Goal: Communication & Community: Answer question/provide support

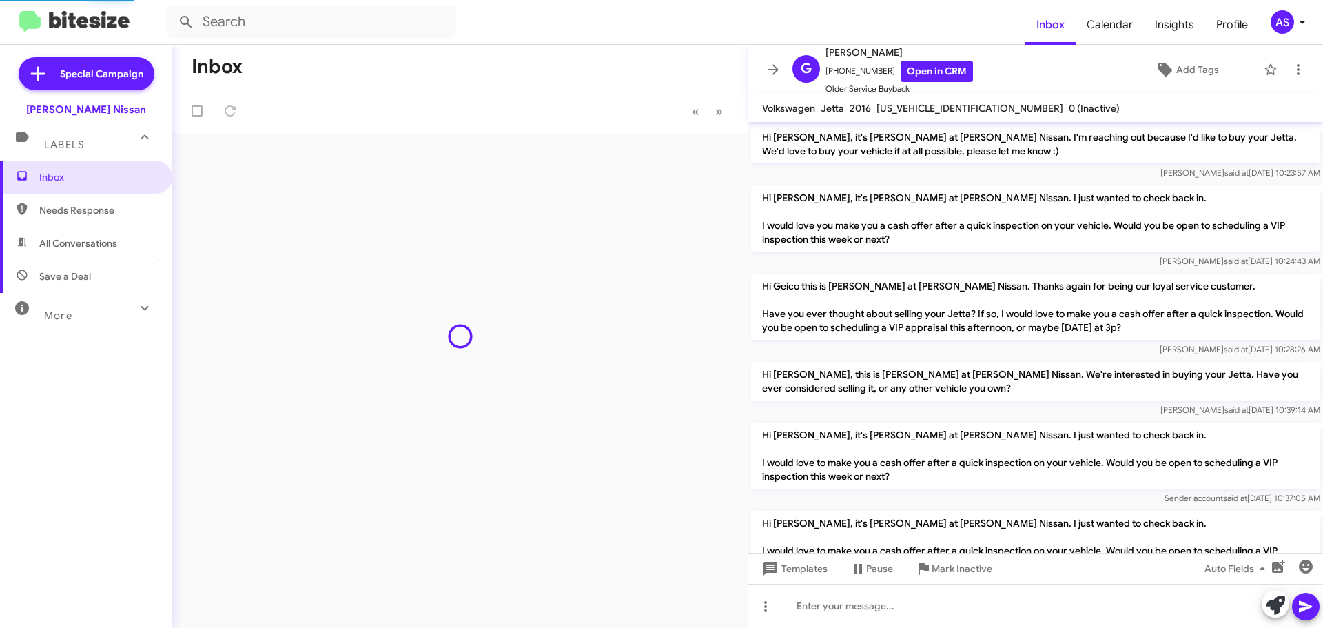
scroll to position [307, 0]
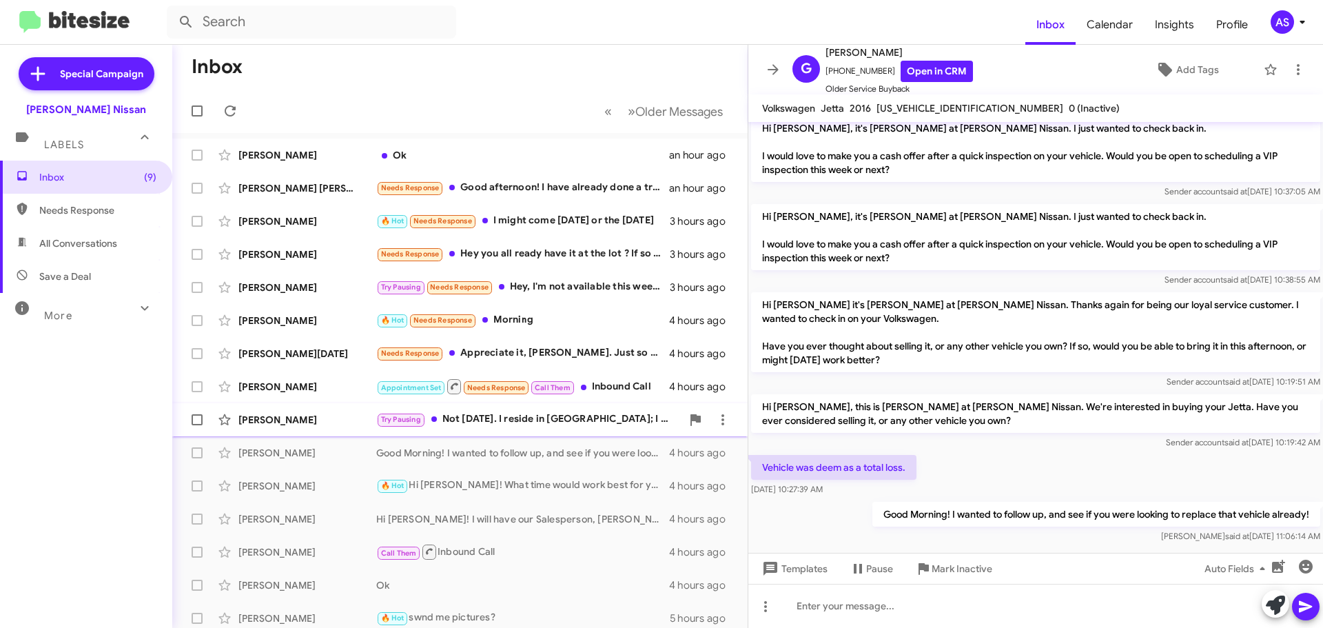
click at [599, 425] on div "Try Pausing Not [DATE]. I reside in [GEOGRAPHIC_DATA]; I will let you know if/w…" at bounding box center [528, 419] width 305 height 16
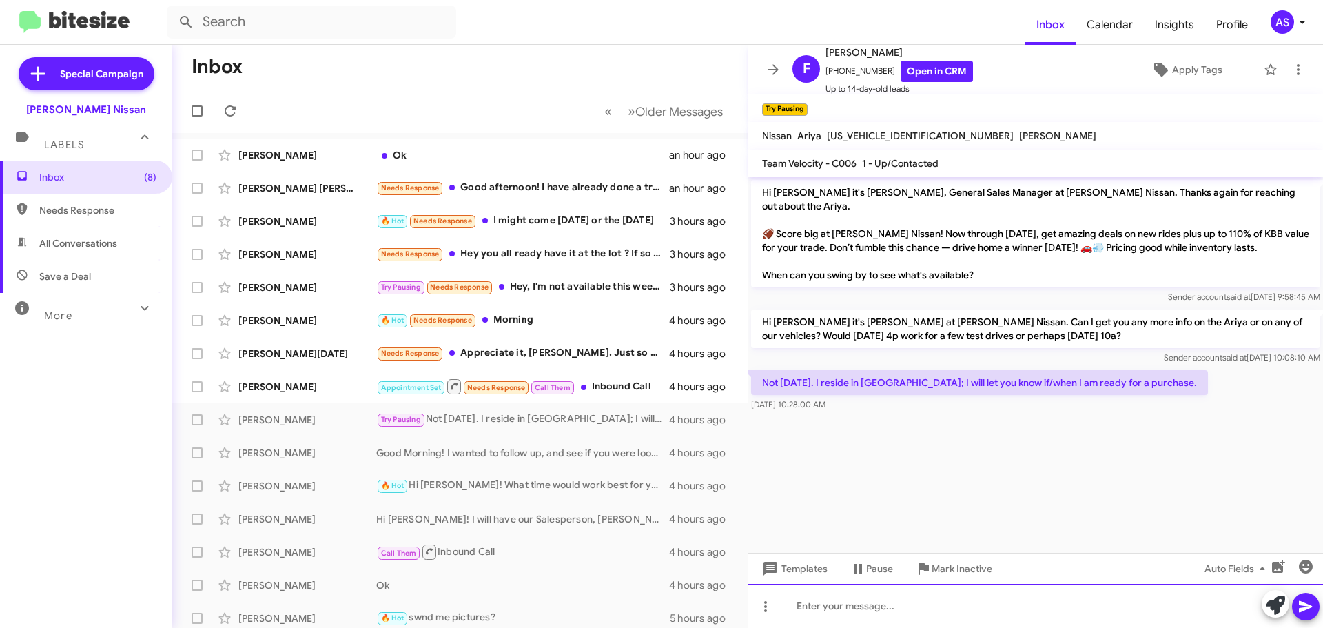
drag, startPoint x: 858, startPoint y: 615, endPoint x: 871, endPoint y: 611, distance: 13.1
click at [859, 615] on div at bounding box center [1036, 606] width 575 height 44
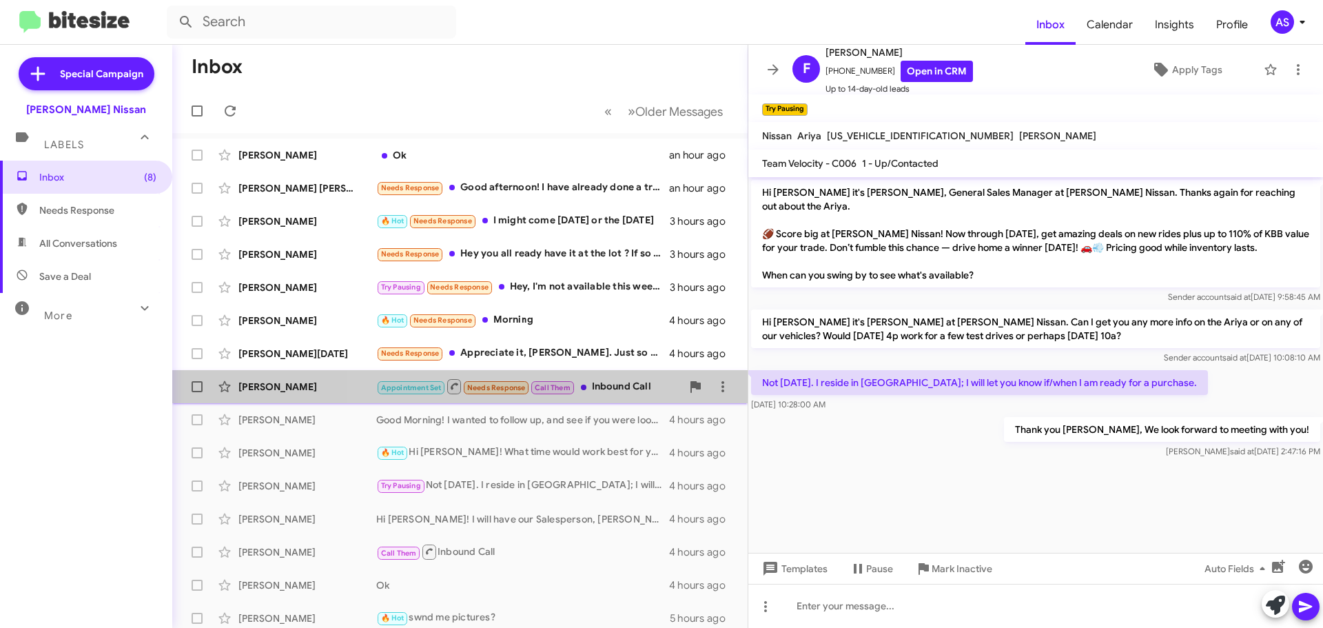
drag, startPoint x: 618, startPoint y: 389, endPoint x: 624, endPoint y: 399, distance: 11.7
click at [620, 386] on div "Appointment Set Needs Response Call Them Inbound Call" at bounding box center [528, 386] width 305 height 17
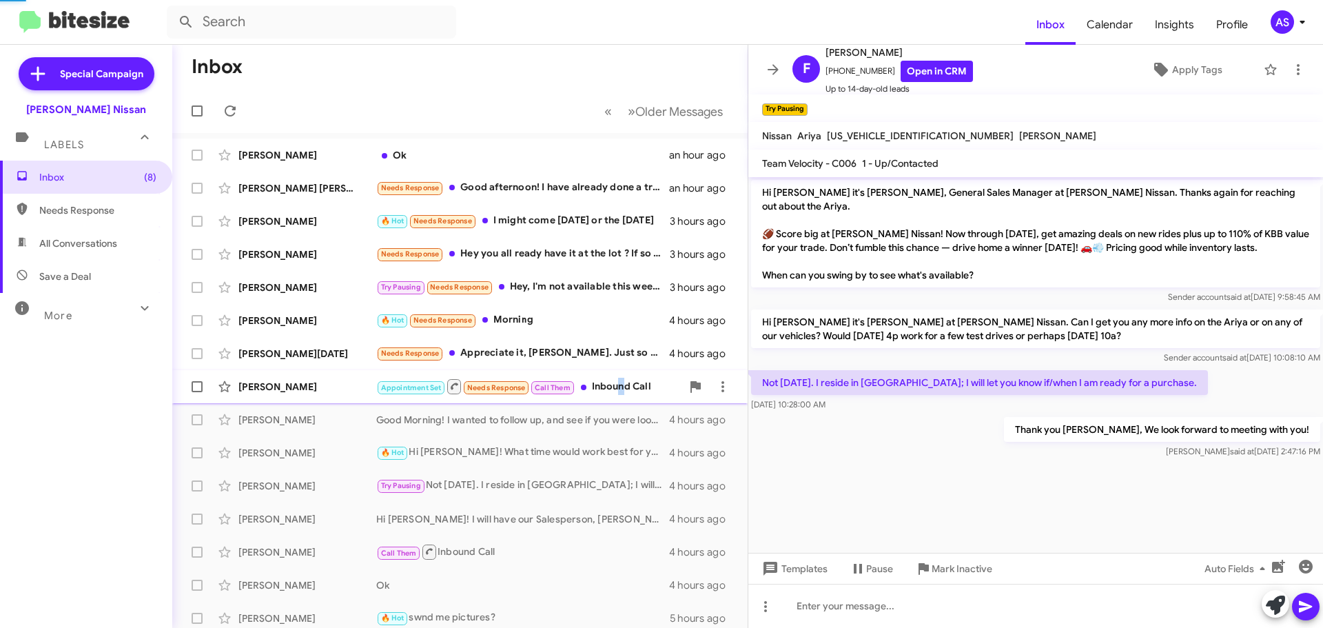
scroll to position [457, 0]
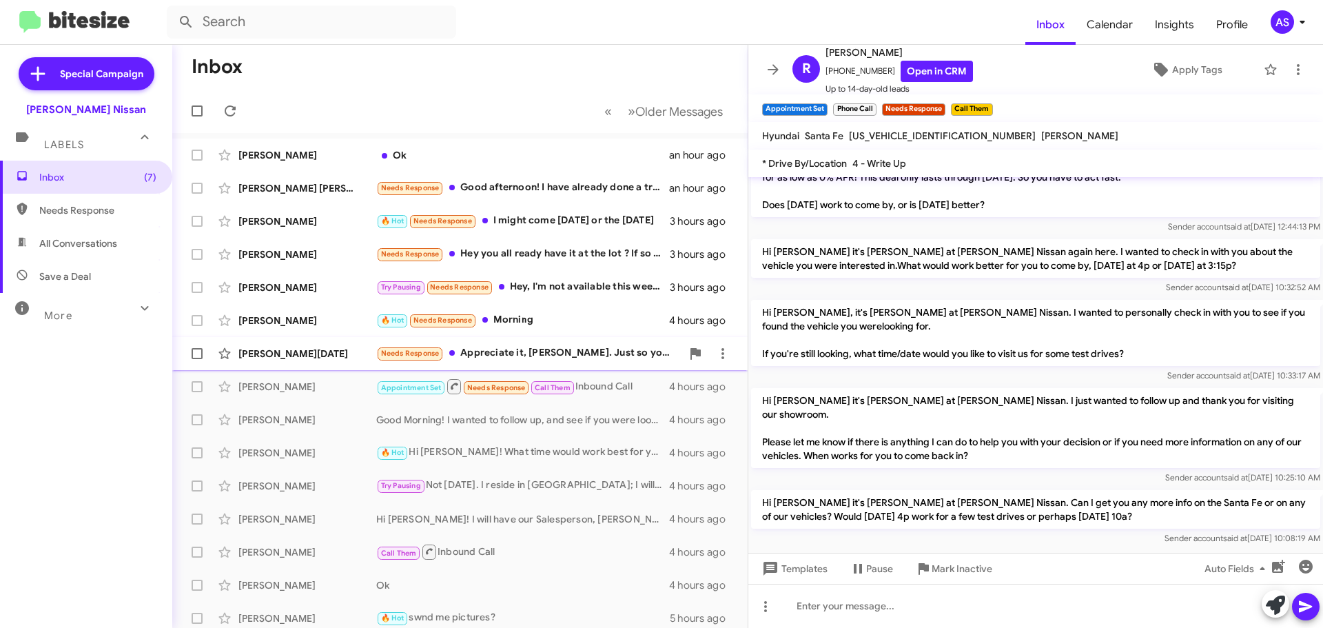
click at [640, 363] on div "[PERSON_NAME][DATE] Needs Response Appreciate it, [PERSON_NAME]. Just so you kn…" at bounding box center [459, 354] width 553 height 28
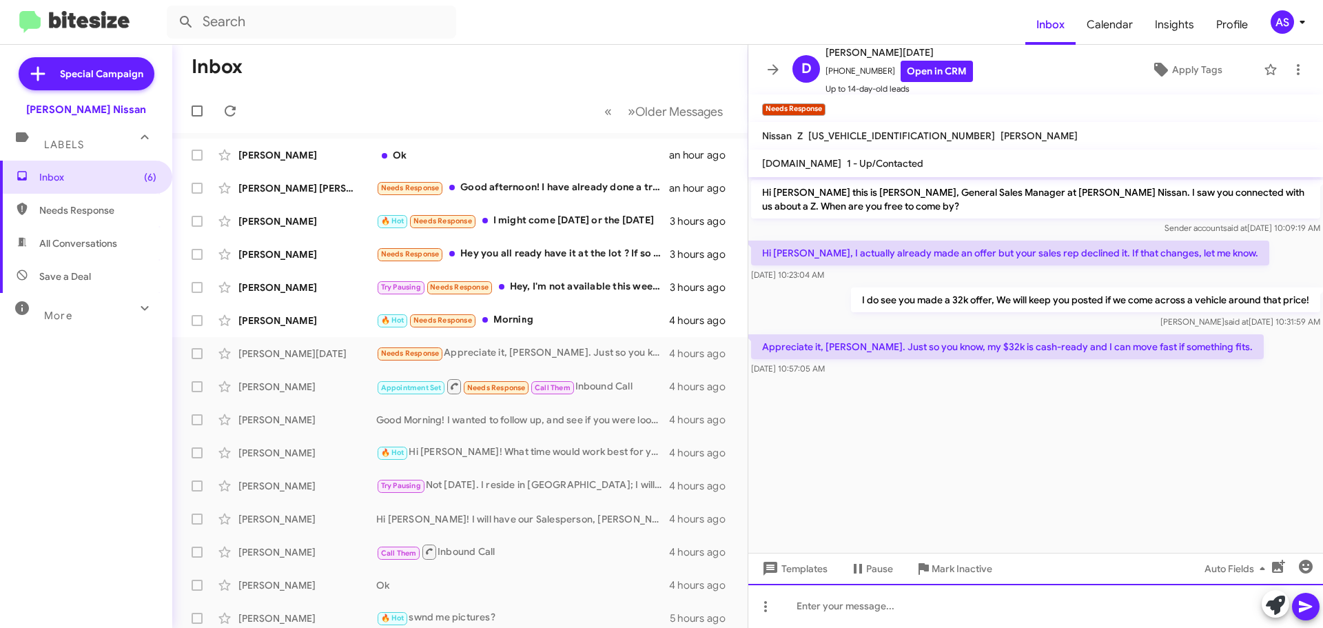
drag, startPoint x: 937, startPoint y: 602, endPoint x: 924, endPoint y: 607, distance: 13.3
click at [937, 602] on div at bounding box center [1036, 606] width 575 height 44
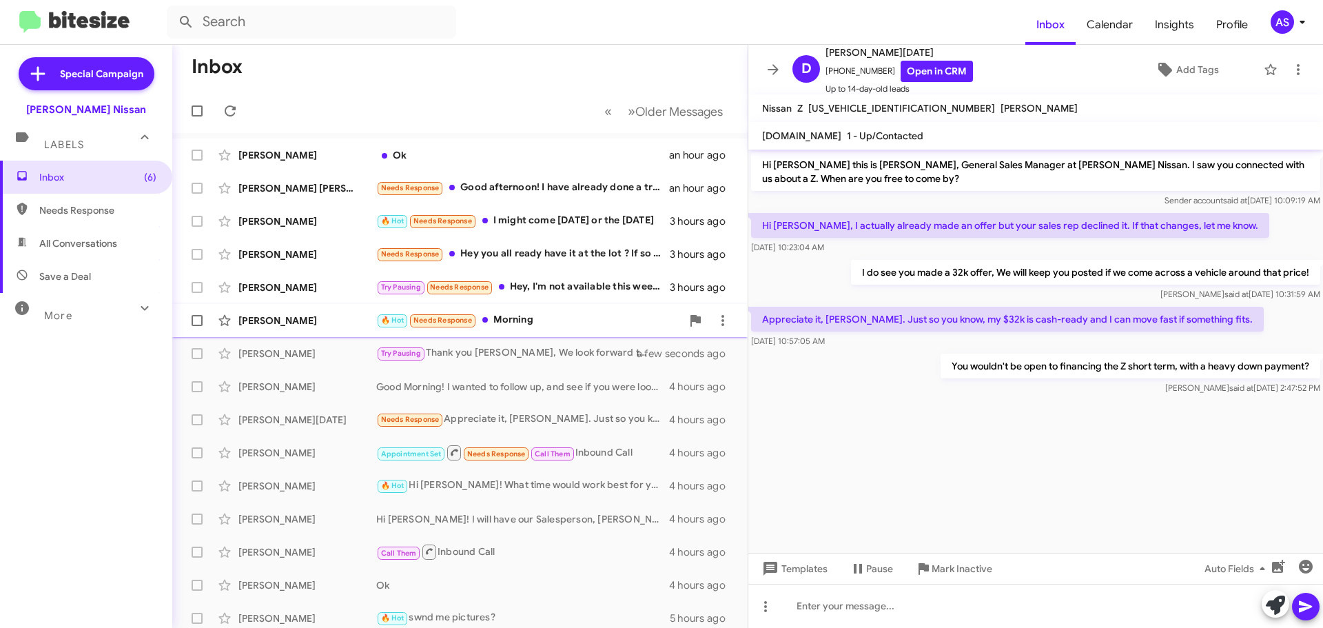
click at [561, 327] on div "🔥 Hot Needs Response Morning" at bounding box center [528, 320] width 305 height 16
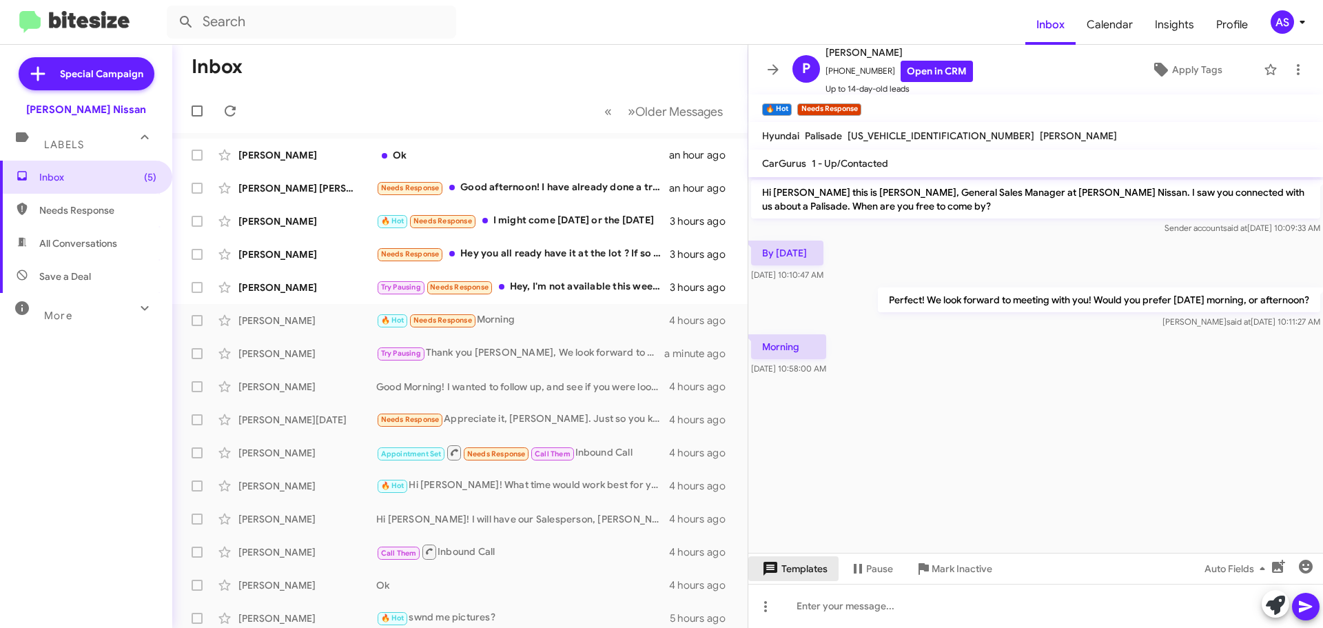
click at [791, 558] on span "Templates" at bounding box center [794, 568] width 68 height 25
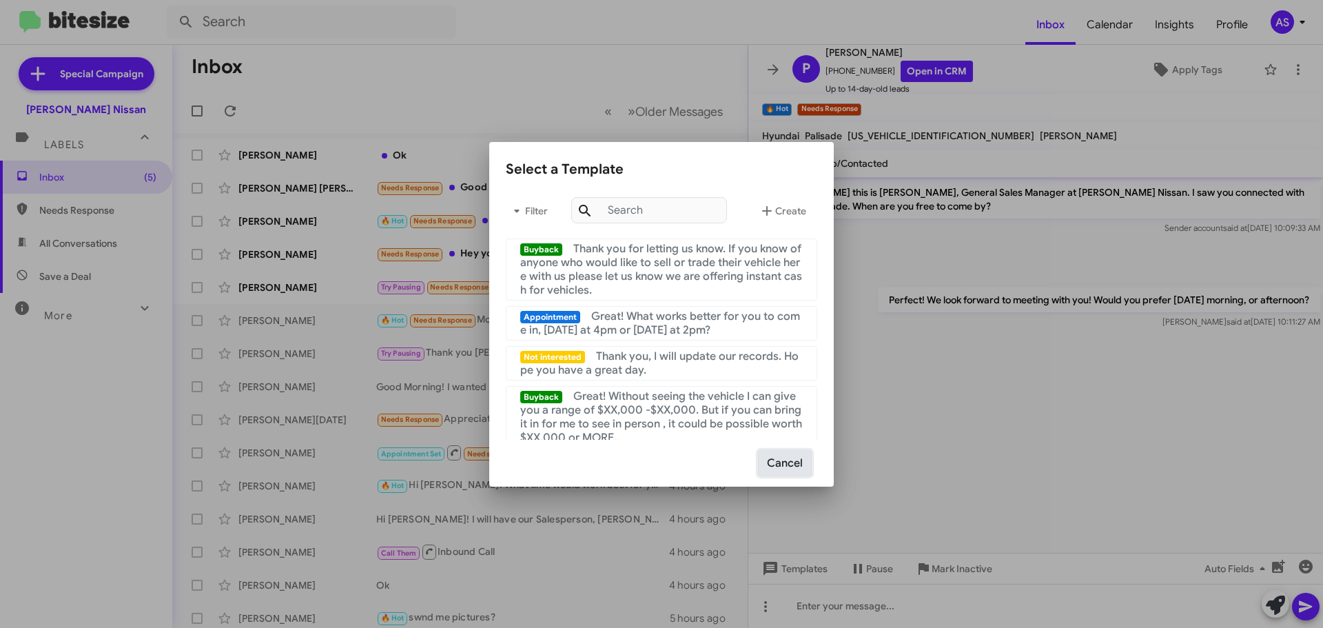
click at [805, 472] on button "Cancel" at bounding box center [785, 463] width 54 height 26
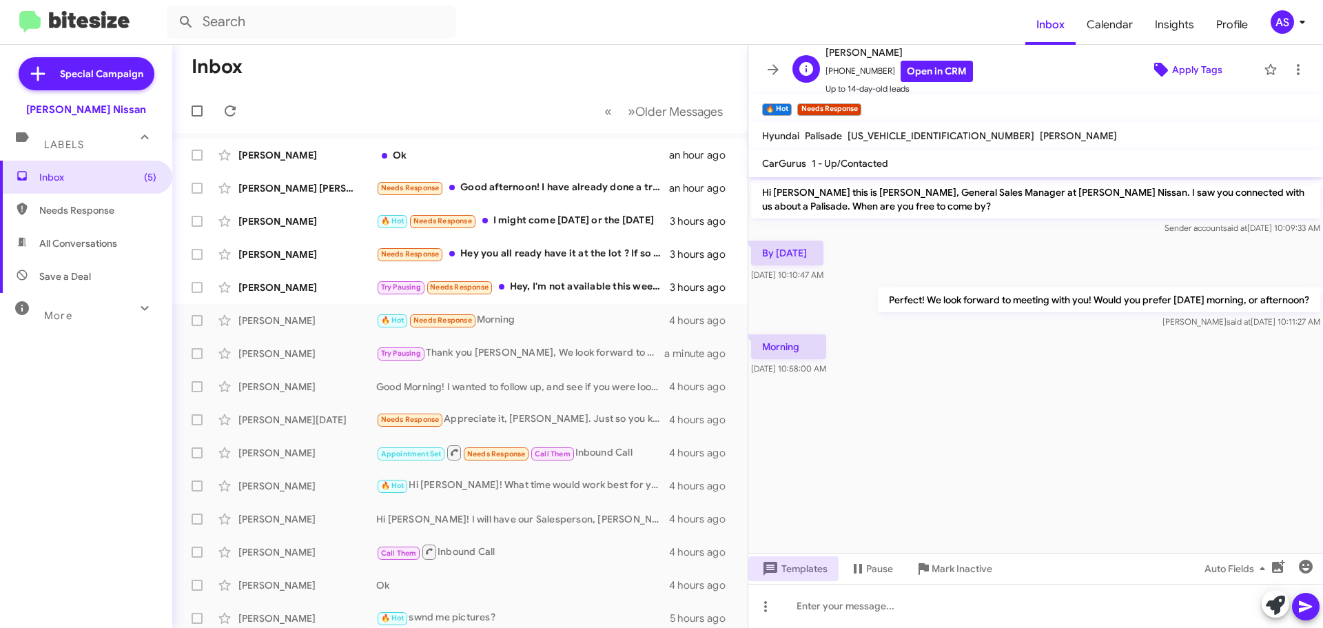
click at [1172, 61] on span "Apply Tags" at bounding box center [1197, 69] width 50 height 25
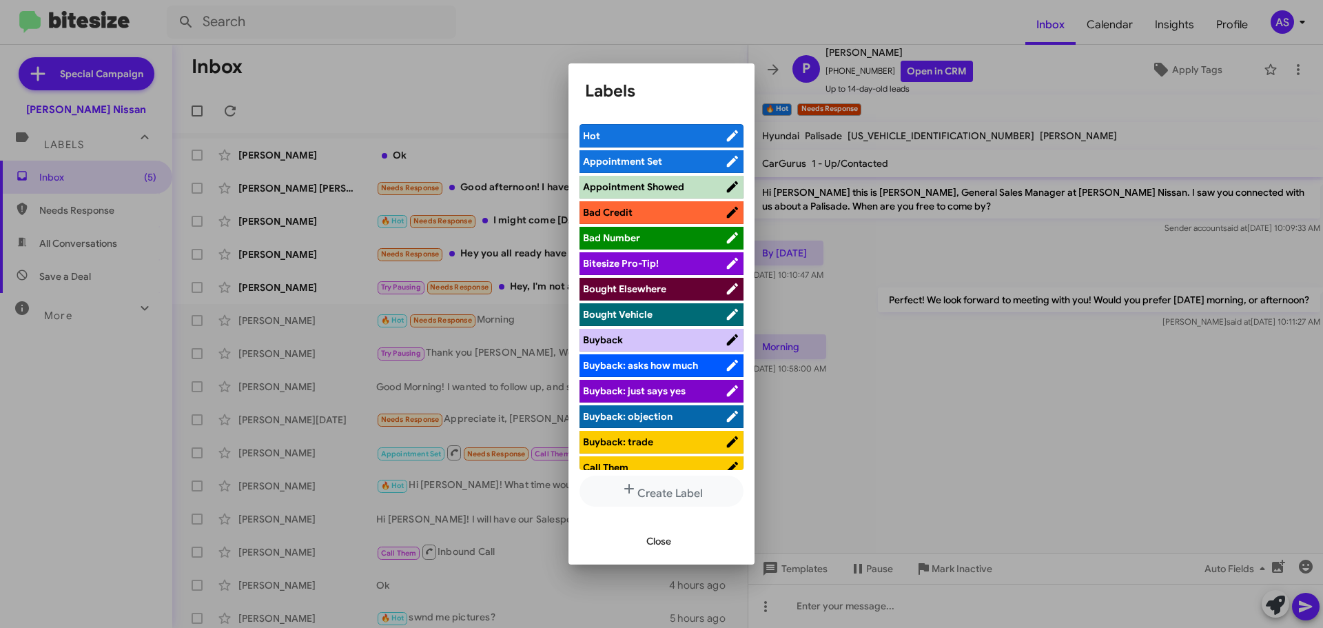
click at [665, 159] on span "Appointment Set" at bounding box center [654, 161] width 142 height 14
click at [654, 548] on span "Close" at bounding box center [659, 541] width 25 height 25
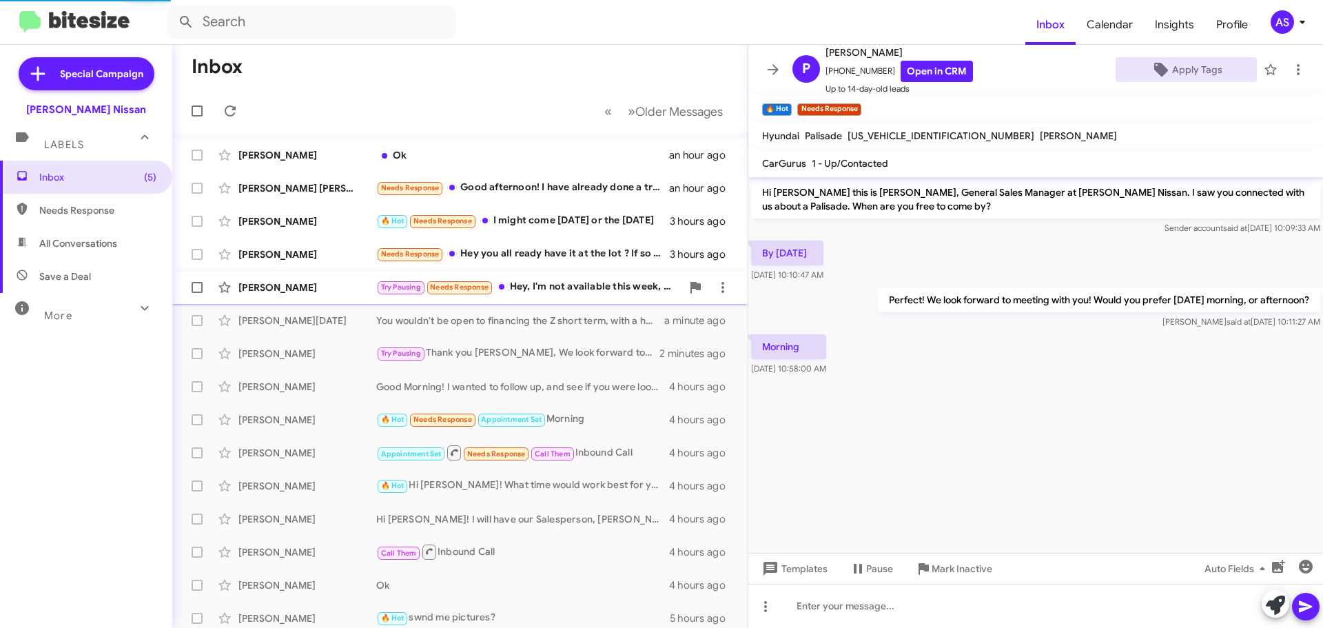
click at [558, 296] on div "[PERSON_NAME] Try Pausing Needs Response Hey, I'm not available this week, not …" at bounding box center [459, 288] width 553 height 28
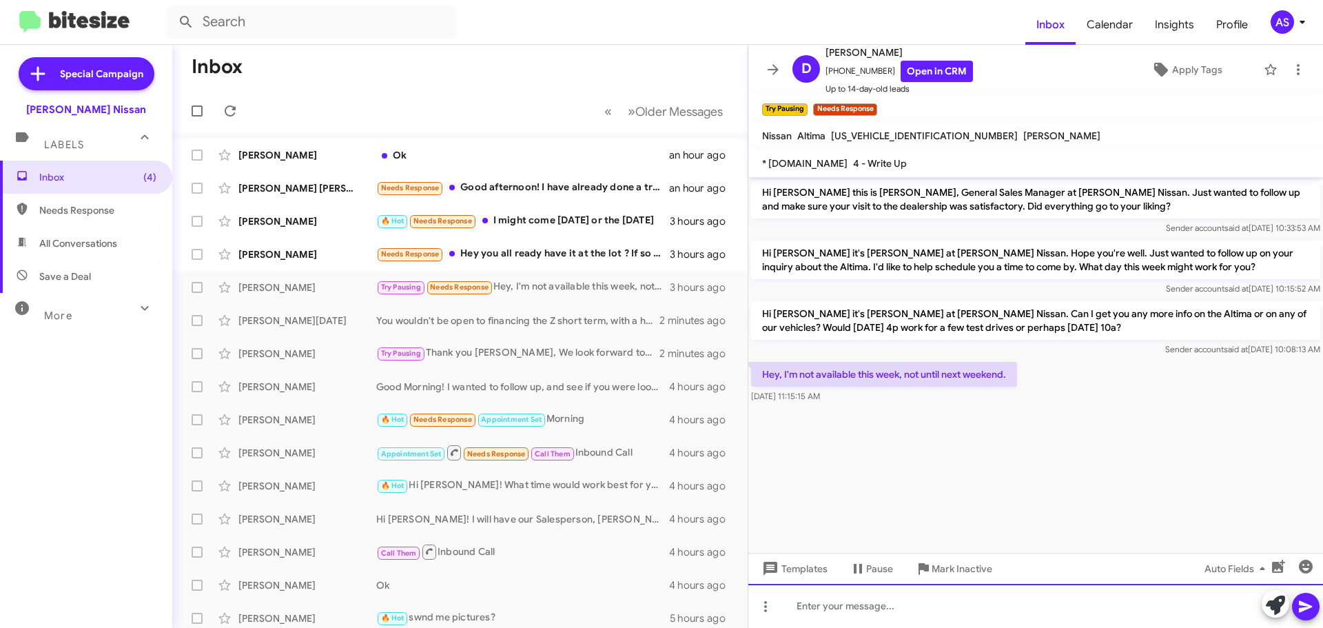
click at [980, 600] on div at bounding box center [1036, 606] width 575 height 44
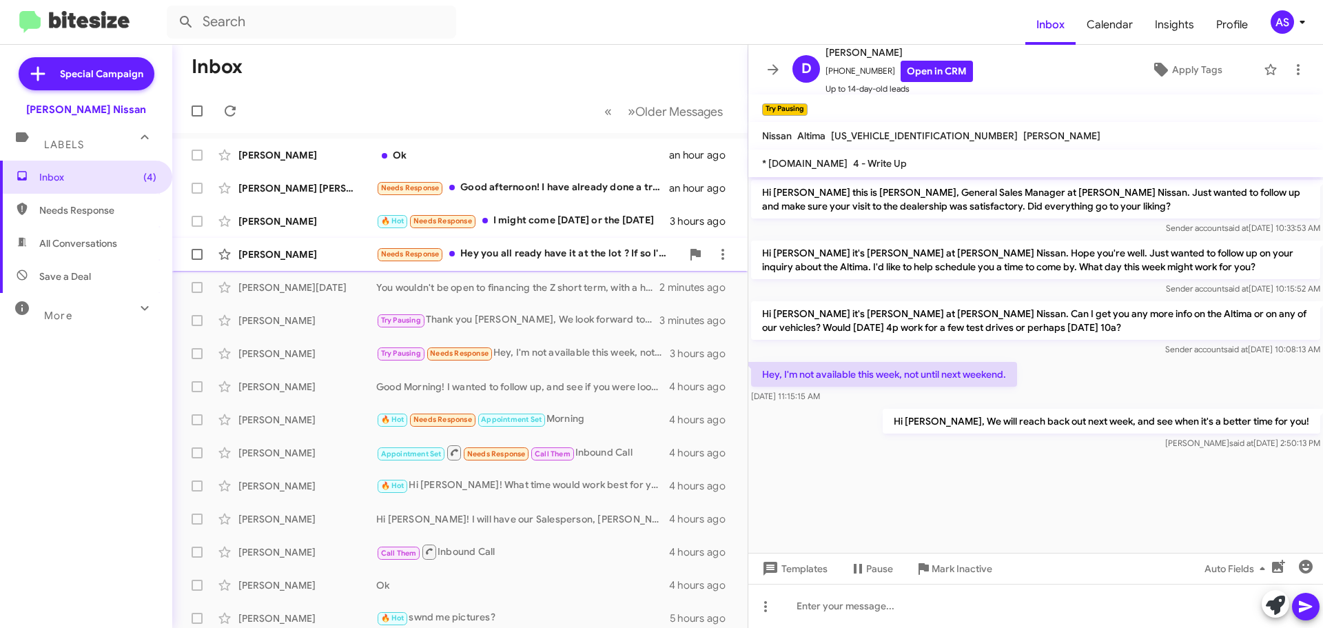
click at [503, 269] on span "[PERSON_NAME] Needs Response Hey you all ready have it at the lot ? If so I'm r…" at bounding box center [460, 254] width 576 height 33
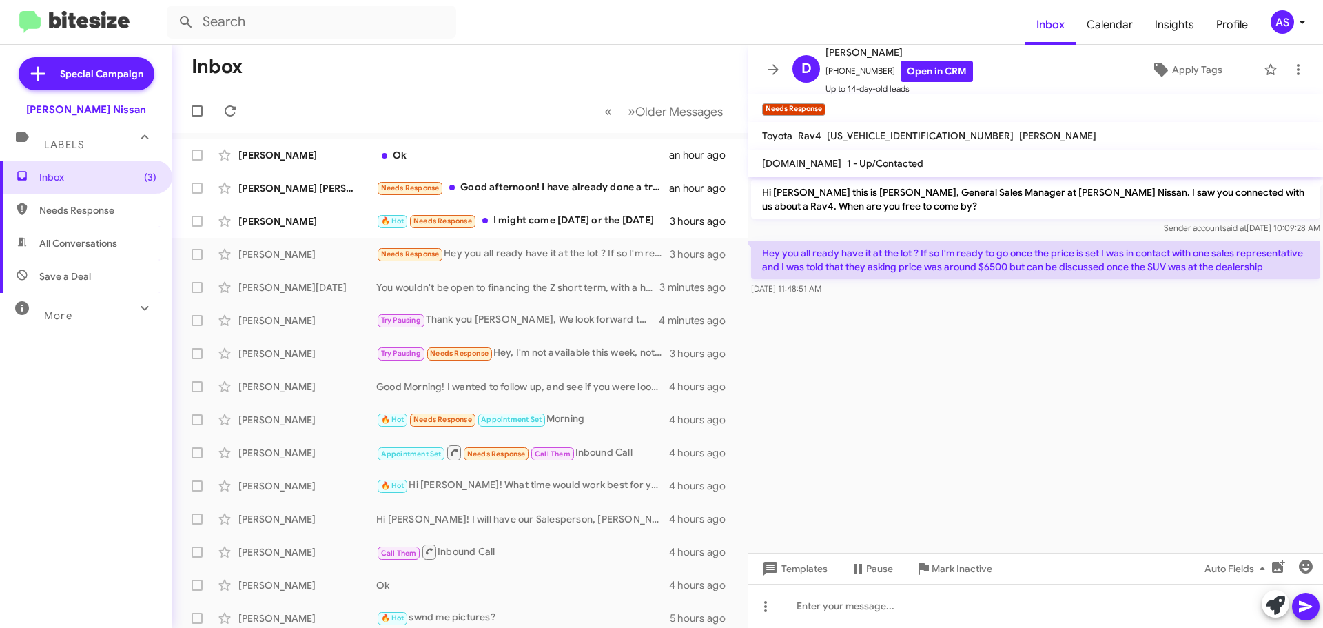
drag, startPoint x: 895, startPoint y: 363, endPoint x: 866, endPoint y: 365, distance: 28.3
click at [894, 363] on cdk-virtual-scroll-viewport "Hi [PERSON_NAME] this is [PERSON_NAME], General Sales Manager at [PERSON_NAME] …" at bounding box center [1036, 365] width 575 height 376
click at [937, 379] on cdk-virtual-scroll-viewport "Hi [PERSON_NAME] this is [PERSON_NAME], General Sales Manager at [PERSON_NAME] …" at bounding box center [1036, 365] width 575 height 376
click at [894, 450] on cdk-virtual-scroll-viewport "Hi [PERSON_NAME] this is [PERSON_NAME], General Sales Manager at [PERSON_NAME] …" at bounding box center [1036, 365] width 575 height 376
drag, startPoint x: 1252, startPoint y: 267, endPoint x: 901, endPoint y: 281, distance: 351.8
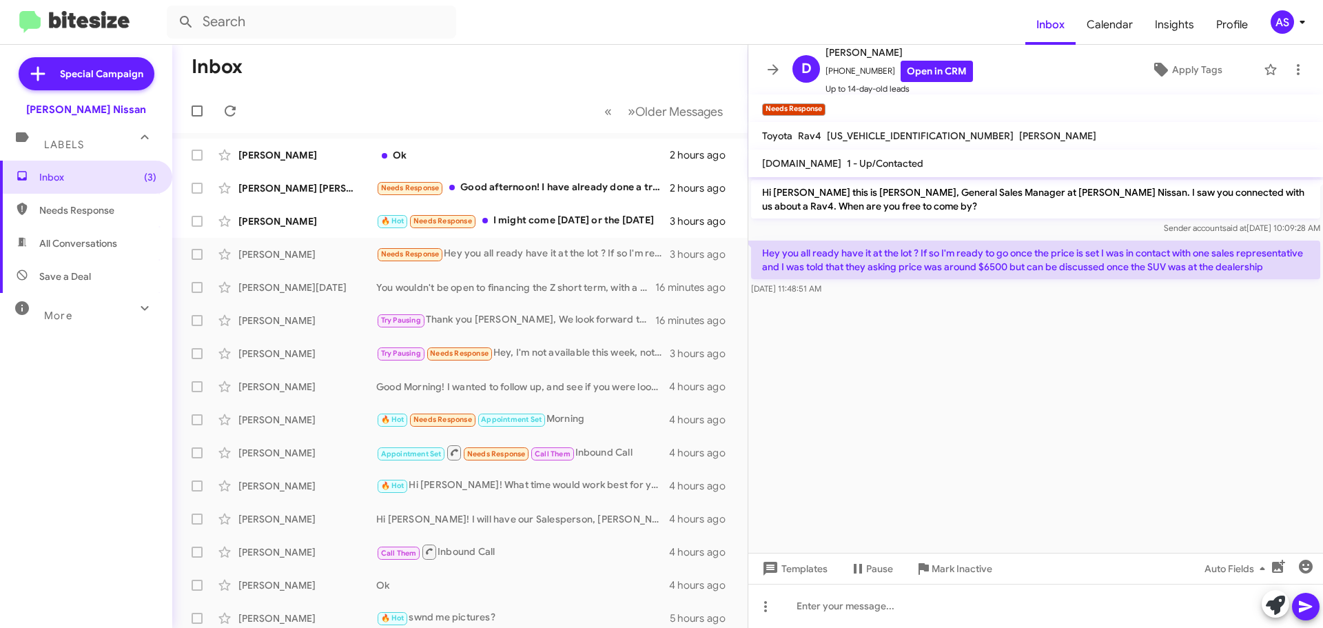
click at [897, 281] on div "Hey you all ready have it at the lot ? If so I'm ready to go once the price is …" at bounding box center [1035, 268] width 569 height 55
click at [908, 294] on div "[DATE] 11:48:51 AM" at bounding box center [1035, 289] width 569 height 14
drag, startPoint x: 915, startPoint y: 303, endPoint x: 916, endPoint y: 310, distance: 7.0
click at [915, 309] on cdk-virtual-scroll-viewport "Hi [PERSON_NAME] this is [PERSON_NAME], General Sales Manager at [PERSON_NAME] …" at bounding box center [1036, 365] width 575 height 376
click at [916, 384] on cdk-virtual-scroll-viewport "Hi [PERSON_NAME] this is [PERSON_NAME], General Sales Manager at [PERSON_NAME] …" at bounding box center [1036, 365] width 575 height 376
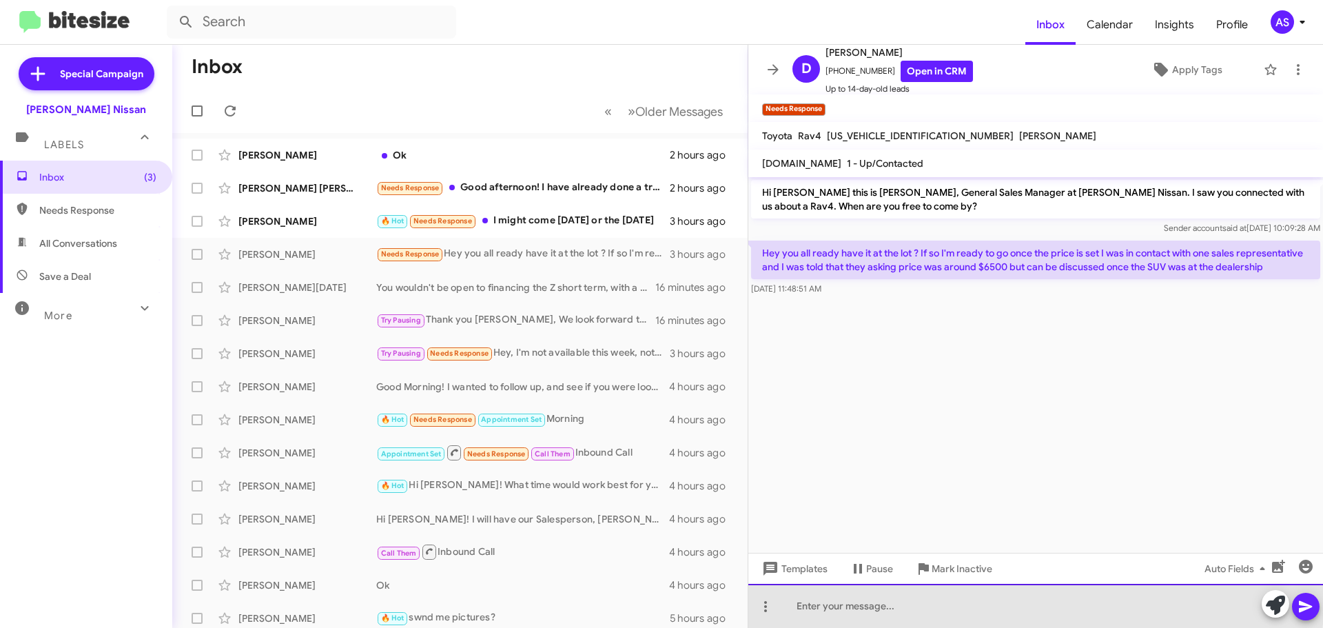
click at [897, 601] on div at bounding box center [1036, 606] width 575 height 44
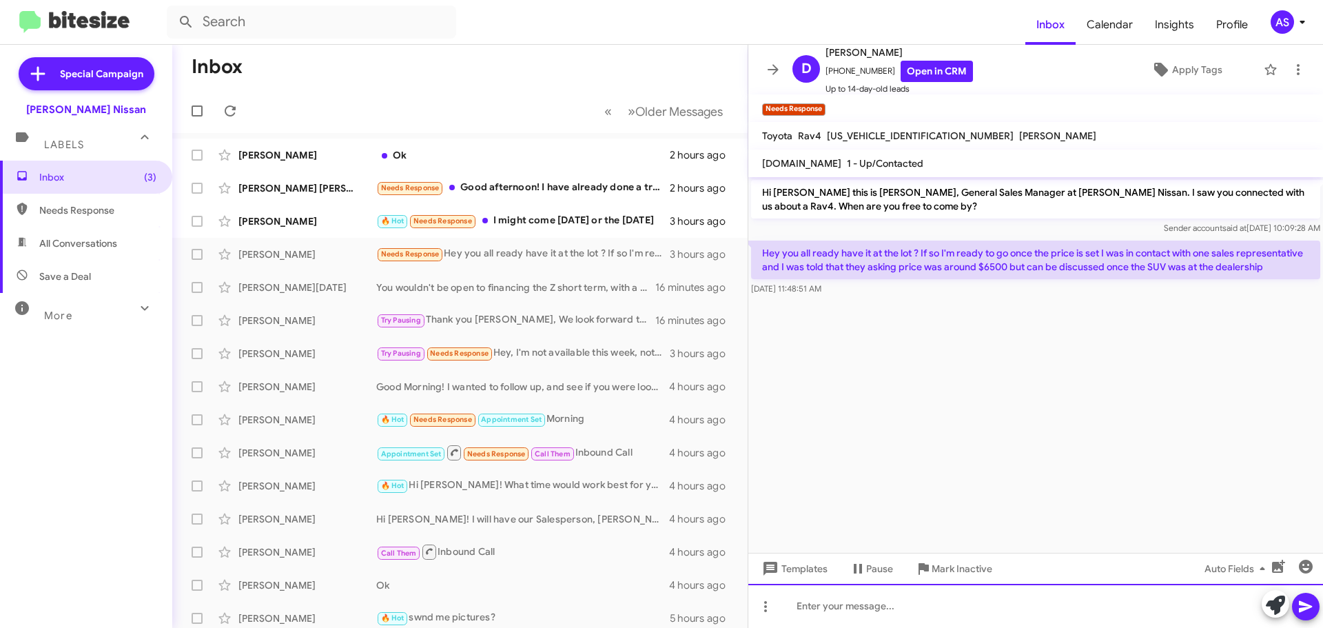
click at [885, 603] on div at bounding box center [1036, 606] width 575 height 44
click at [997, 609] on div at bounding box center [1036, 606] width 575 height 44
click at [908, 610] on div at bounding box center [1036, 606] width 575 height 44
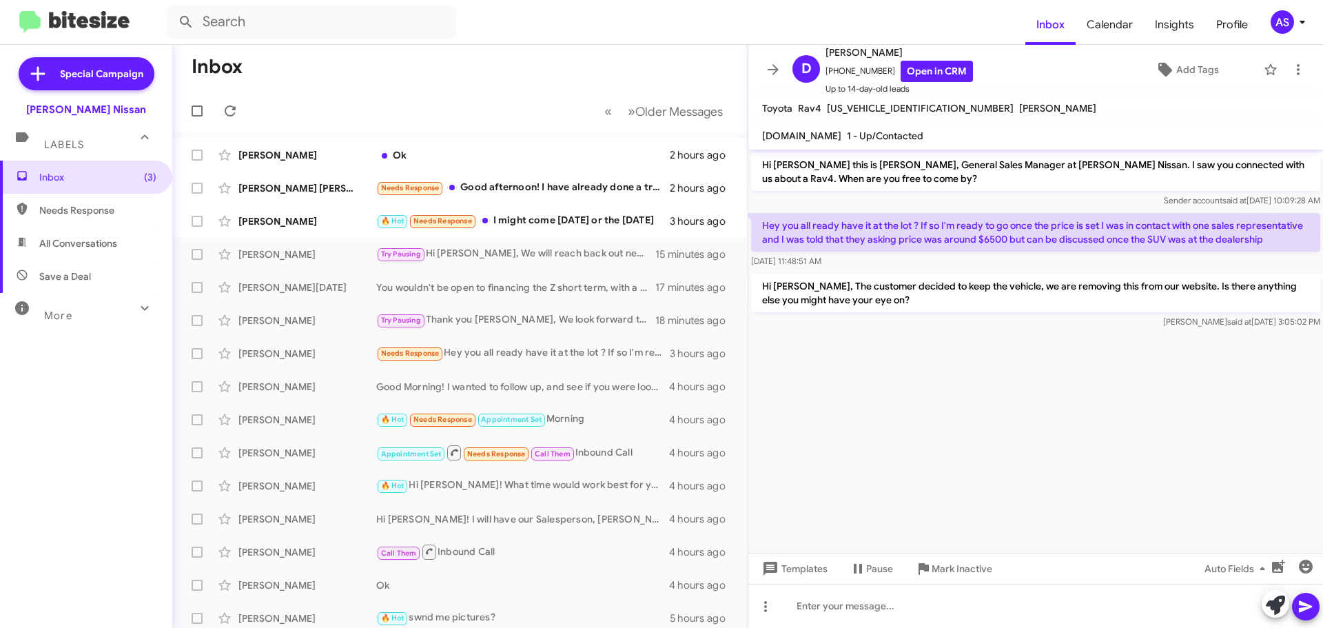
click at [835, 428] on cdk-virtual-scroll-viewport "Hi [PERSON_NAME] this is [PERSON_NAME], General Sales Manager at [PERSON_NAME] …" at bounding box center [1036, 351] width 575 height 403
click at [124, 491] on div "Inbox (3) Needs Response All Conversations Save a Deal More Important 🔥 Hot App…" at bounding box center [86, 349] width 172 height 377
click at [543, 225] on div "🔥 Hot Needs Response I might come [DATE] or the [DATE]" at bounding box center [528, 221] width 305 height 16
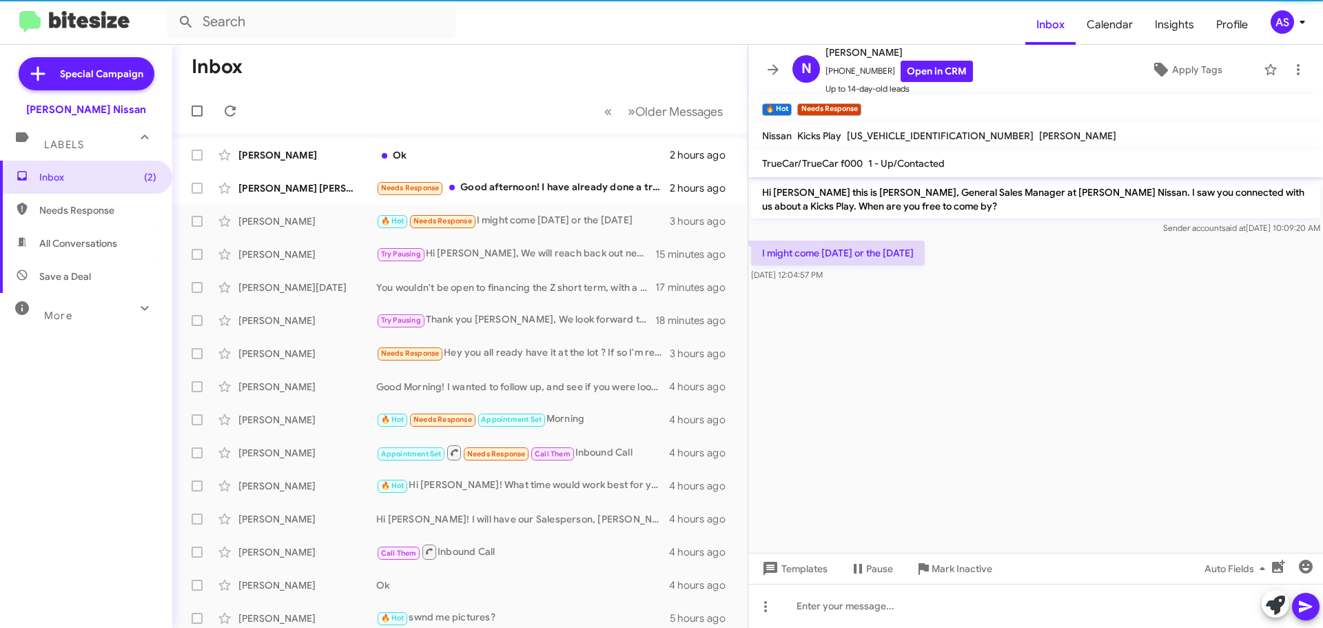
click at [863, 422] on cdk-virtual-scroll-viewport "Hi [PERSON_NAME] this is [PERSON_NAME], General Sales Manager at [PERSON_NAME] …" at bounding box center [1036, 365] width 575 height 376
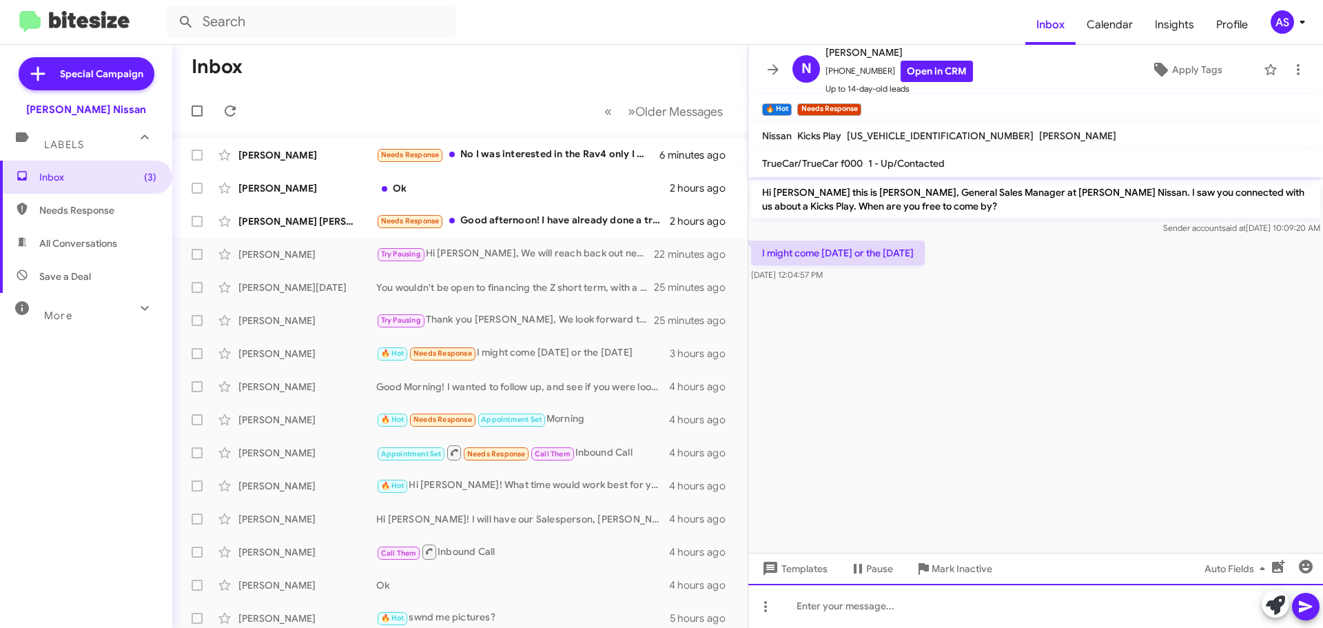
click at [964, 607] on div at bounding box center [1036, 606] width 575 height 44
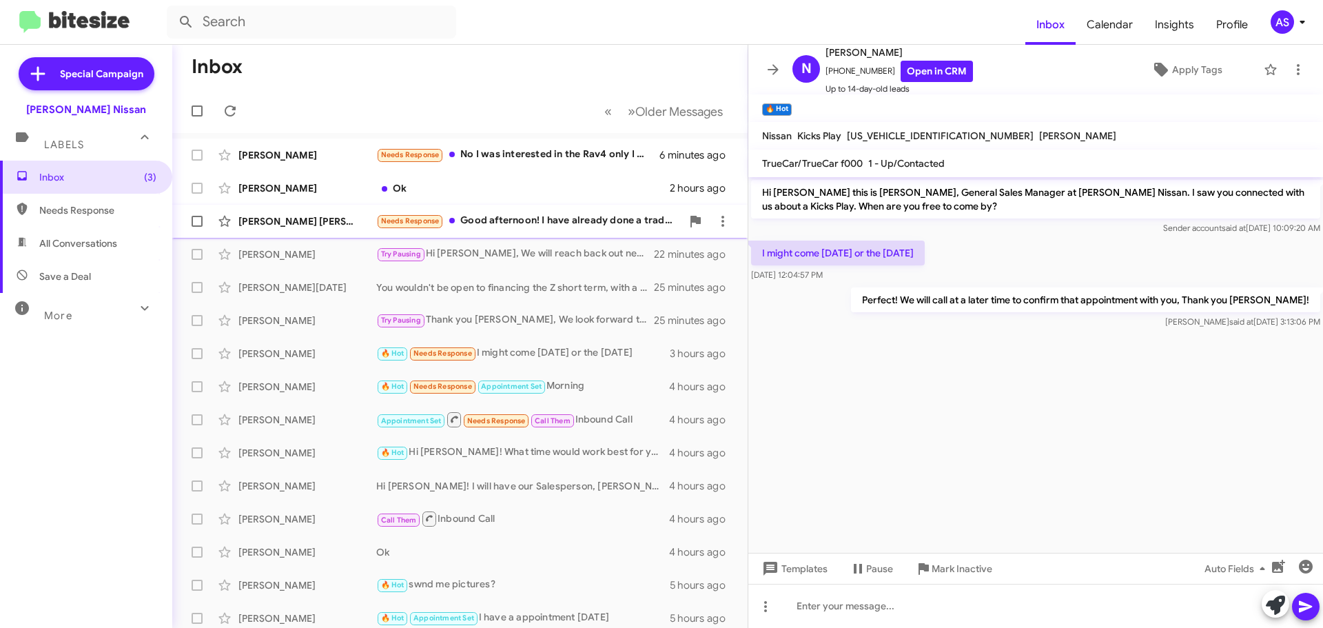
click at [547, 227] on div "Needs Response Good afternoon! I have already done a trading last night with th…" at bounding box center [528, 221] width 305 height 16
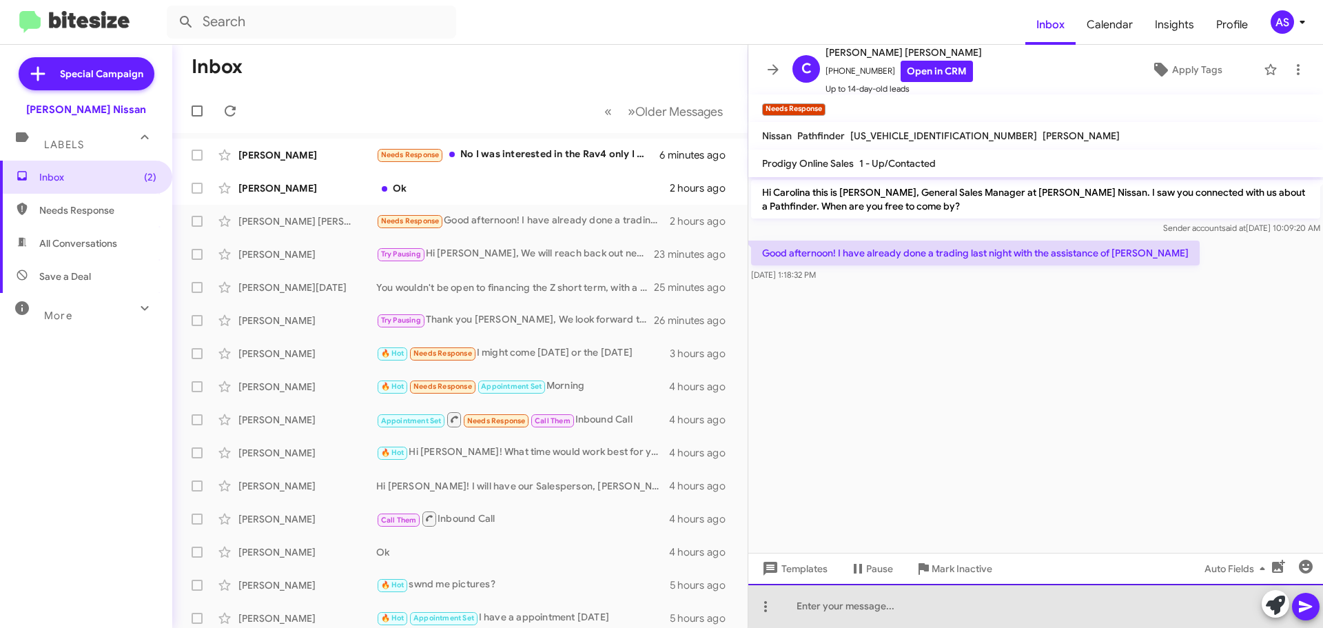
click at [1048, 608] on div at bounding box center [1036, 606] width 575 height 44
